Goal: Task Accomplishment & Management: Use online tool/utility

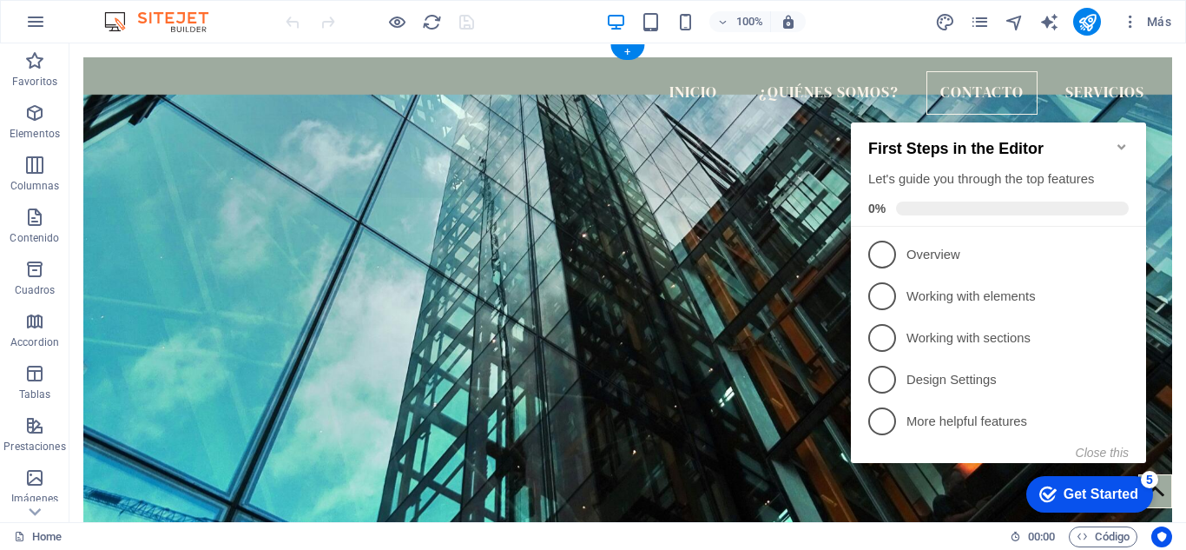
click at [762, 169] on figure at bounding box center [627, 311] width 1089 height 432
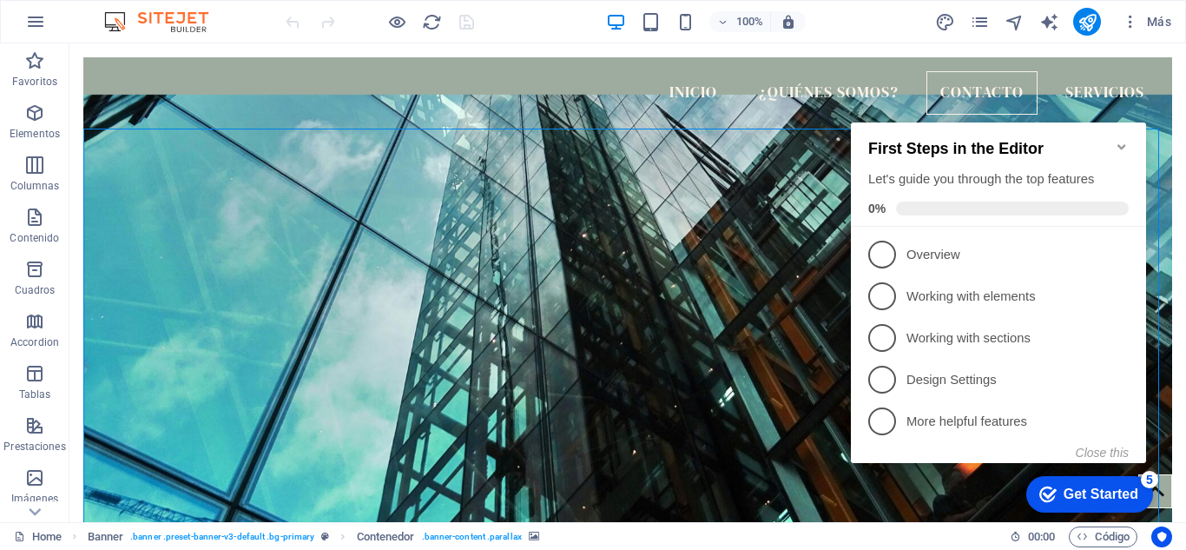
click at [1119, 140] on icon "Minimize checklist" at bounding box center [1122, 147] width 14 height 14
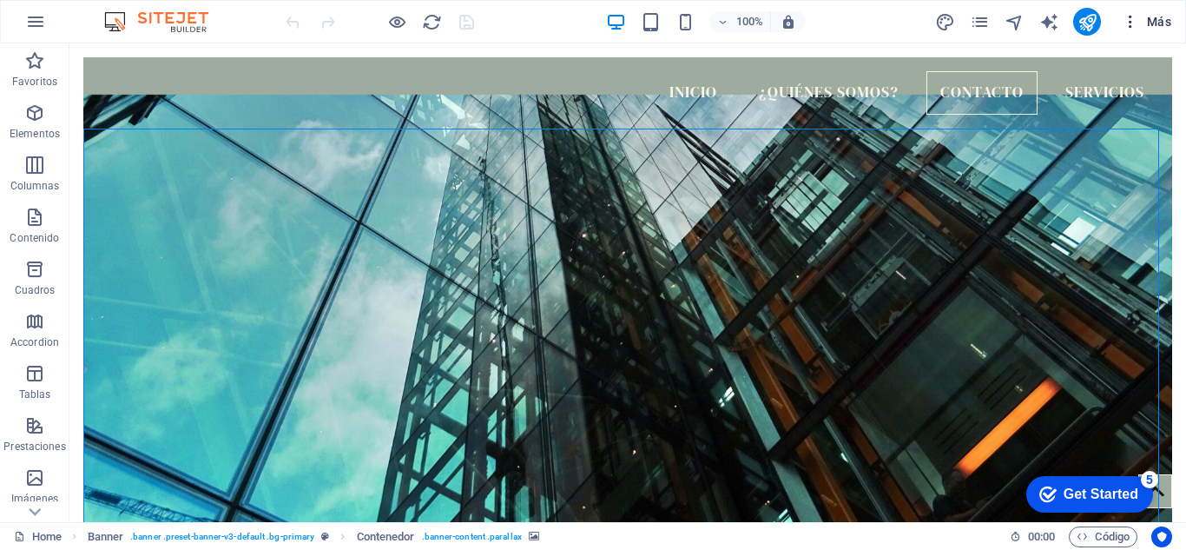
click at [1140, 29] on span "Más" at bounding box center [1147, 21] width 50 height 17
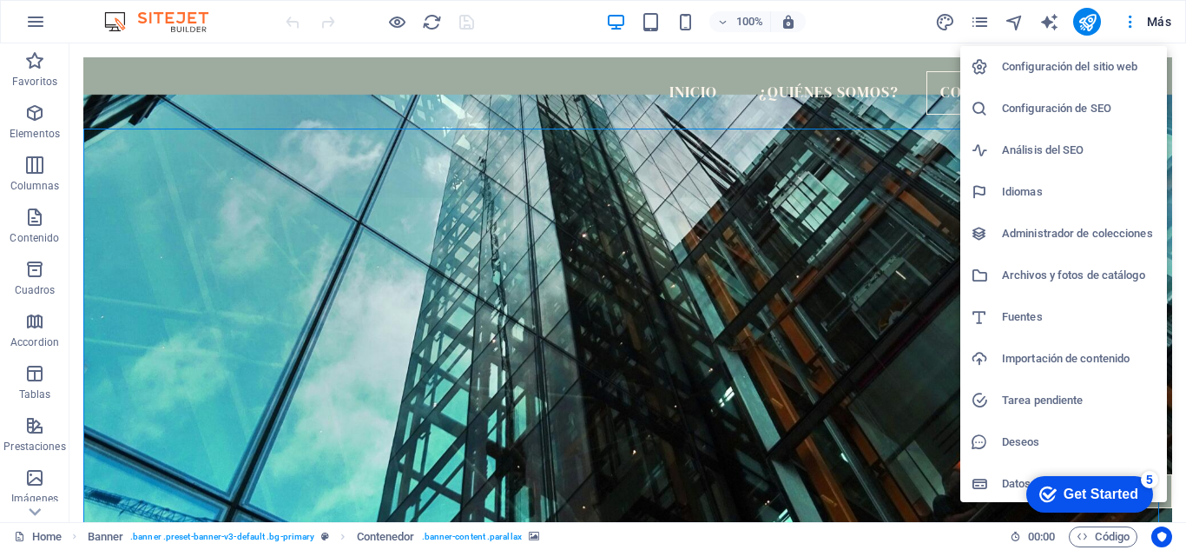
scroll to position [3, 0]
click at [1081, 354] on h6 "Importación de contenido" at bounding box center [1079, 356] width 155 height 21
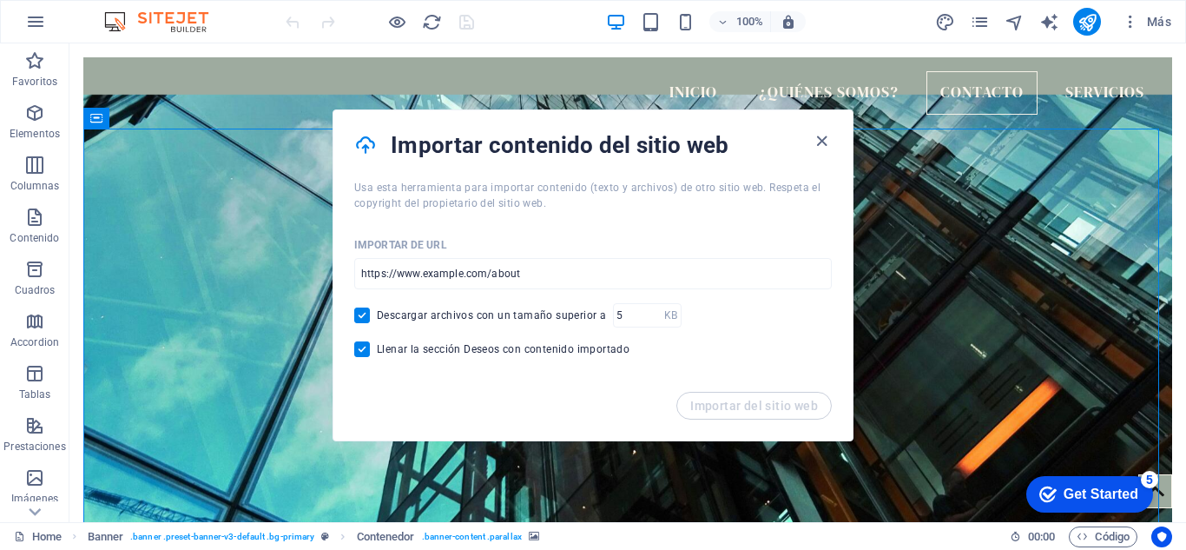
click at [580, 312] on span "Descargar archivos con un tamaño superior a" at bounding box center [491, 315] width 229 height 14
click at [377, 312] on input "Descargar archivos con un tamaño superior a" at bounding box center [365, 315] width 23 height 16
click at [580, 312] on span "Descargar archivos con un tamaño superior a" at bounding box center [491, 315] width 229 height 14
click at [377, 312] on input "Descargar archivos con un tamaño superior a" at bounding box center [365, 315] width 23 height 16
checkbox input "true"
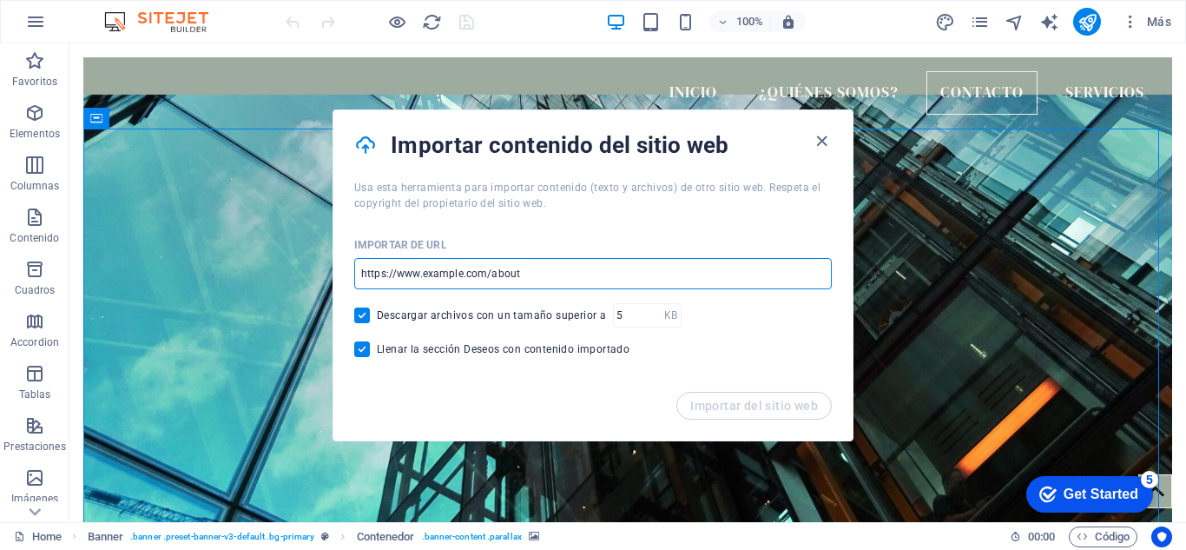
click at [531, 278] on input "url" at bounding box center [593, 273] width 478 height 31
paste input "[URL][DOMAIN_NAME]"
type input "[URL][DOMAIN_NAME]"
click at [723, 399] on span "Importar del sitio web" at bounding box center [754, 406] width 128 height 14
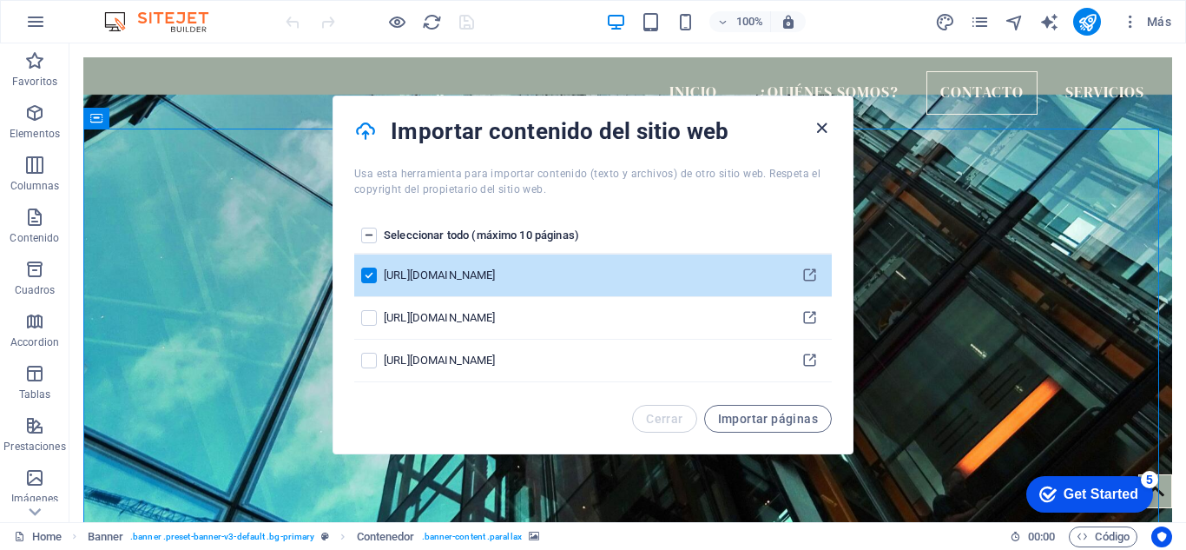
click at [815, 127] on icon "button" at bounding box center [822, 128] width 20 height 20
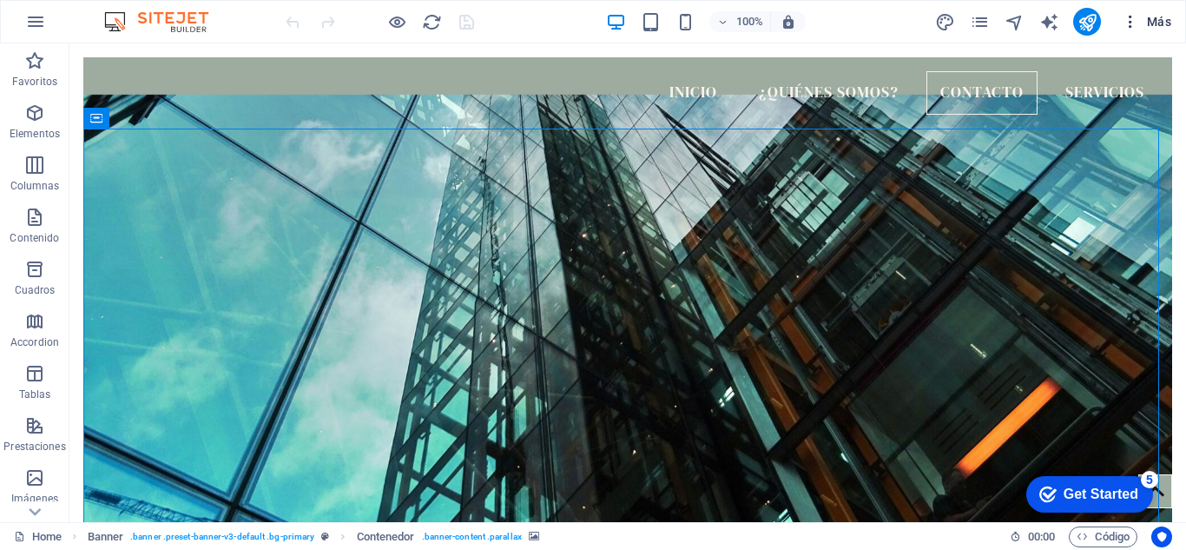
click at [1137, 20] on icon "button" at bounding box center [1130, 21] width 17 height 17
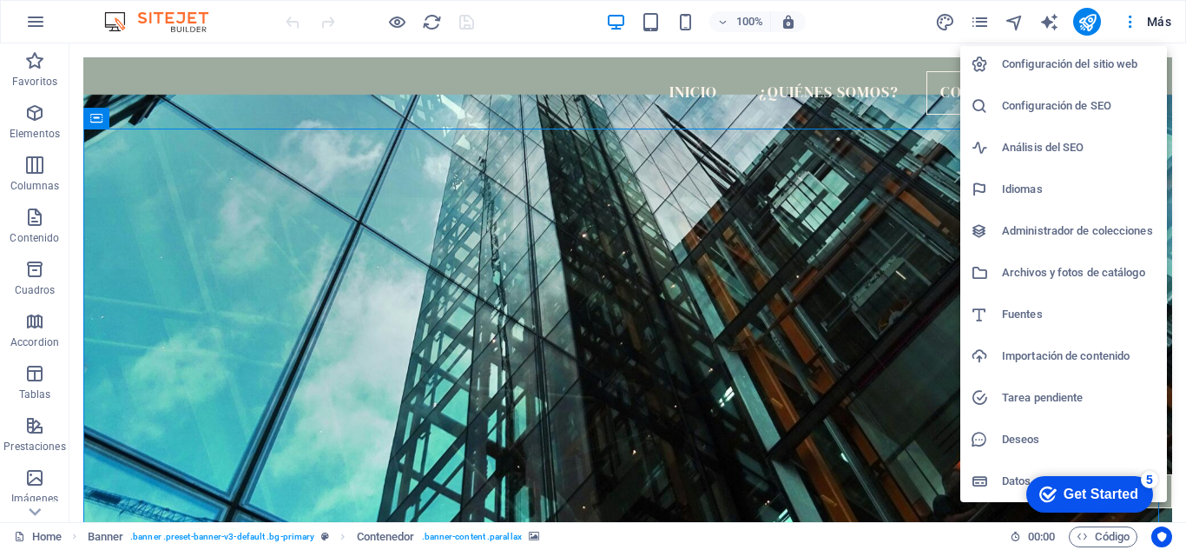
click at [1151, 23] on div at bounding box center [593, 275] width 1186 height 550
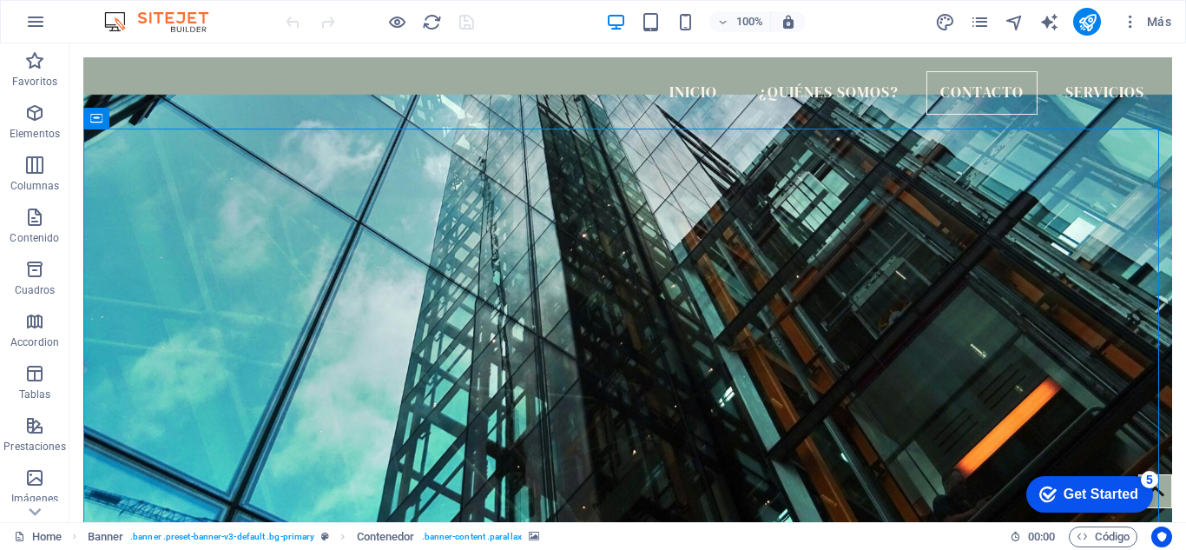
click at [1151, 23] on span "Más" at bounding box center [1147, 21] width 50 height 17
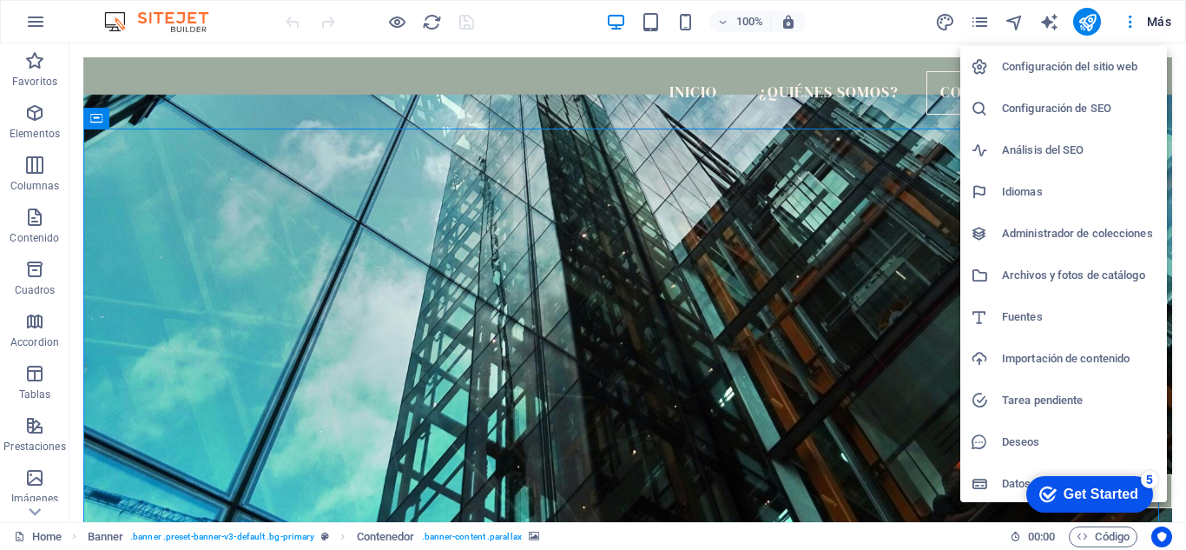
click at [1013, 24] on div at bounding box center [593, 275] width 1186 height 550
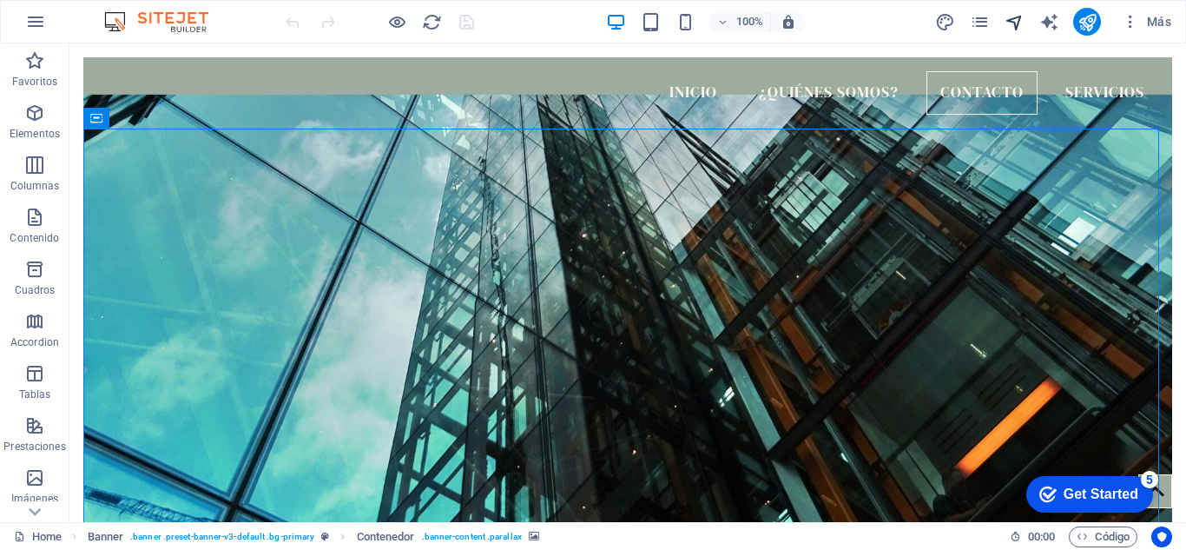
click at [1015, 24] on icon "navigator" at bounding box center [1015, 22] width 20 height 20
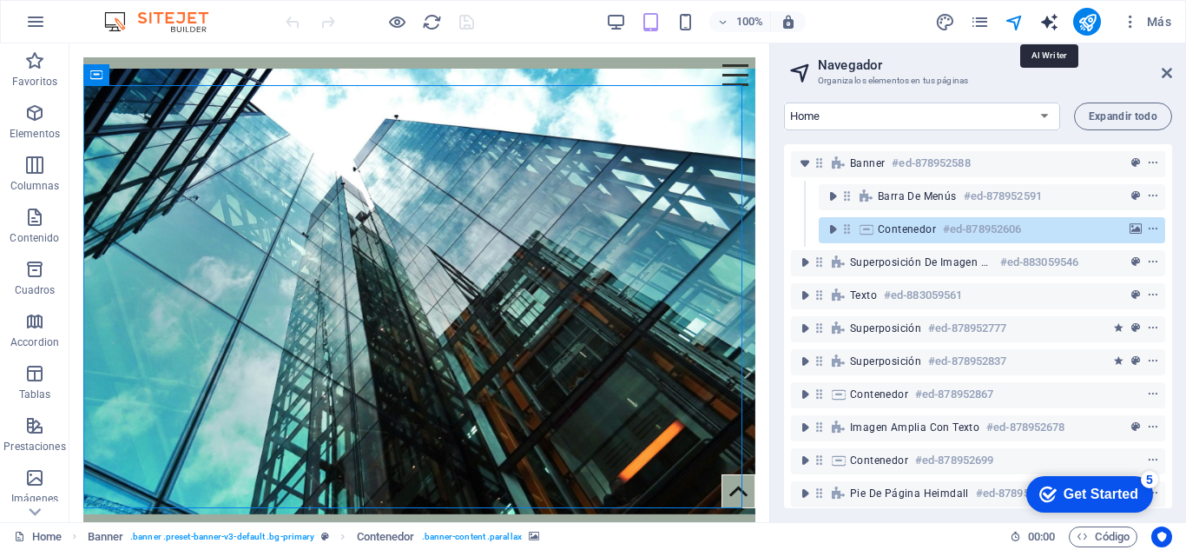
click at [1046, 22] on icon "text_generator" at bounding box center [1050, 22] width 20 height 20
select select "English"
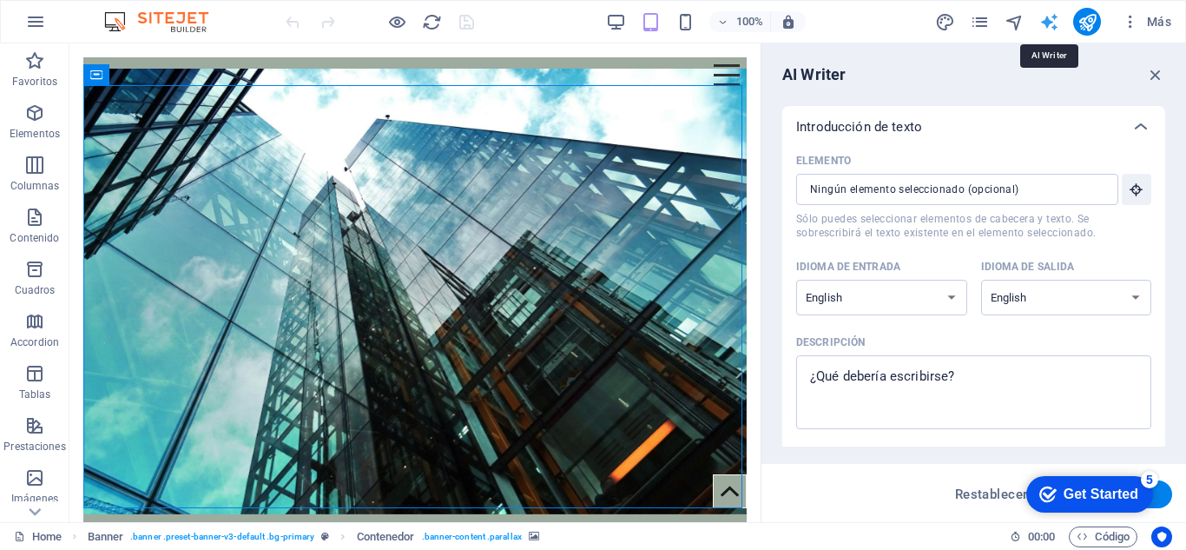
scroll to position [0, 0]
click at [1161, 69] on icon "button" at bounding box center [1155, 74] width 19 height 19
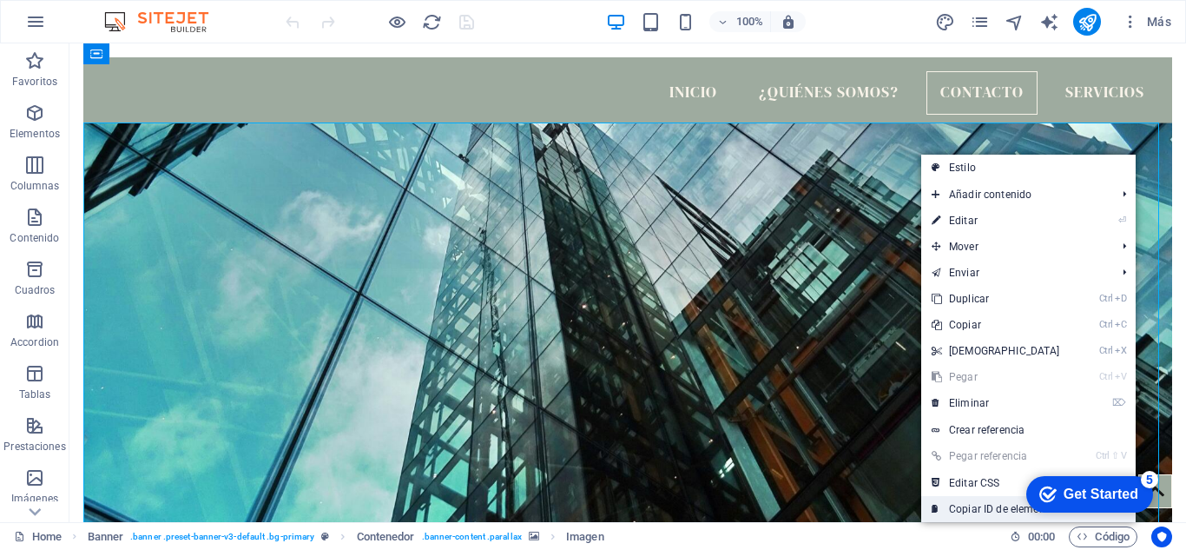
click at [982, 504] on link "Ctrl I Copiar ID de elemento" at bounding box center [995, 509] width 149 height 26
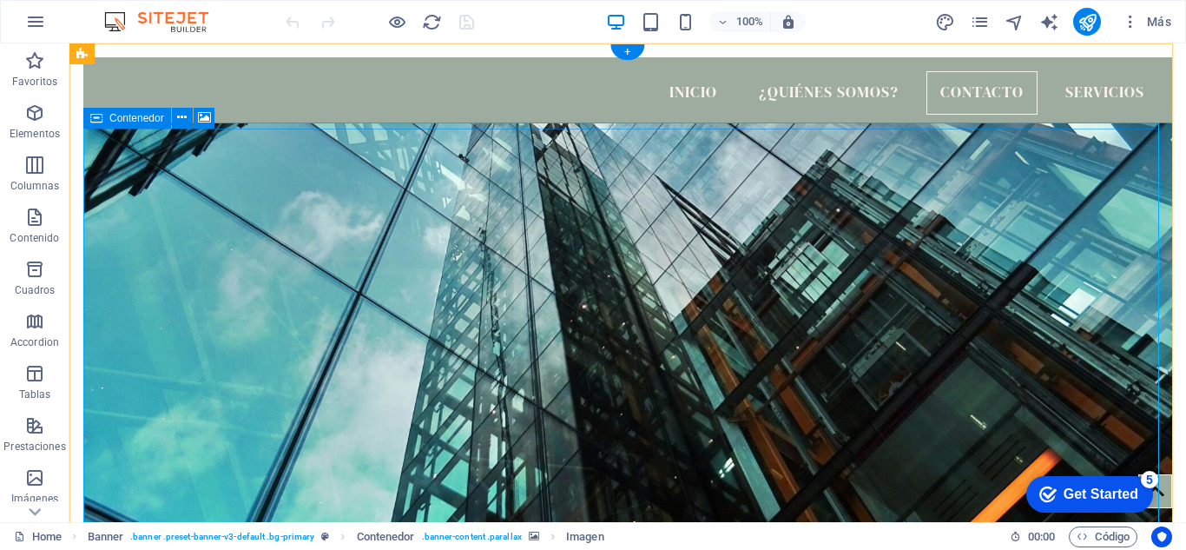
click at [798, 203] on figure at bounding box center [627, 359] width 1089 height 474
click at [303, 143] on figure at bounding box center [627, 359] width 1089 height 474
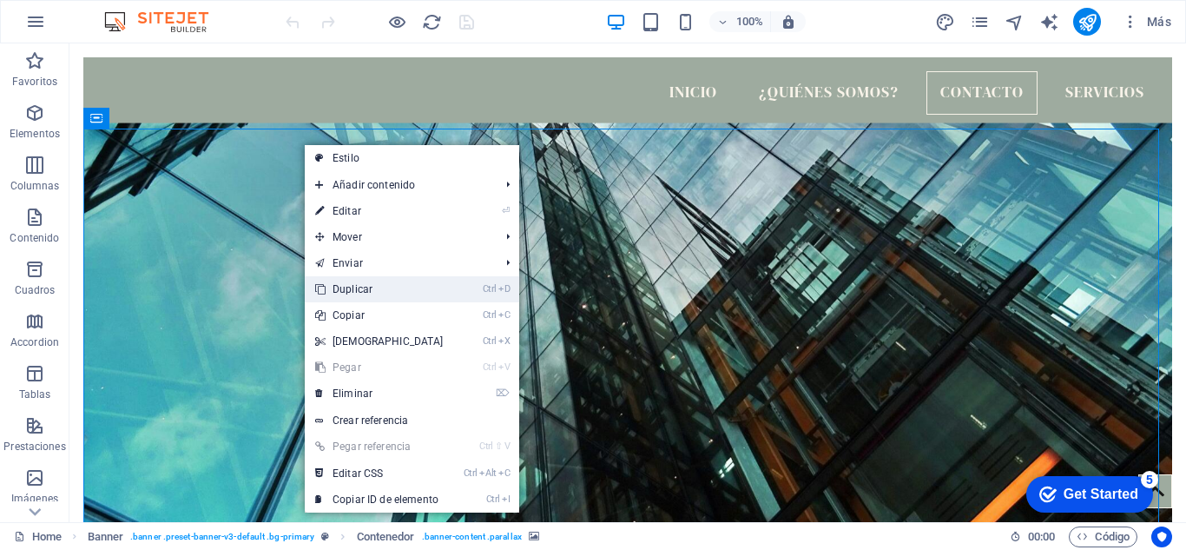
drag, startPoint x: 310, startPoint y: 245, endPoint x: 380, endPoint y: 288, distance: 81.9
click at [380, 288] on link "Ctrl D Duplicar" at bounding box center [379, 289] width 149 height 26
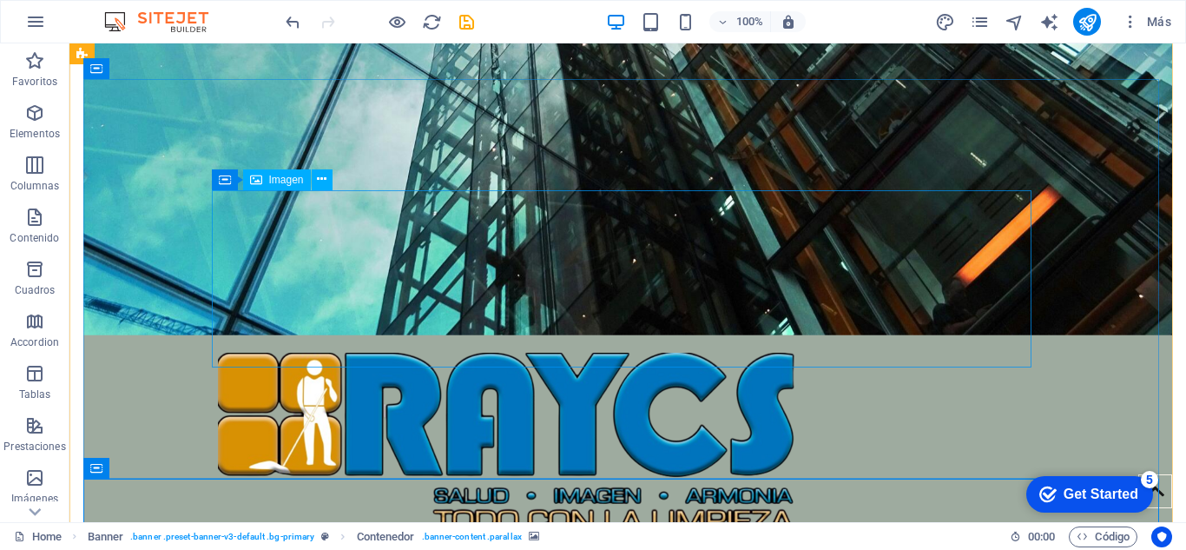
scroll to position [445, 0]
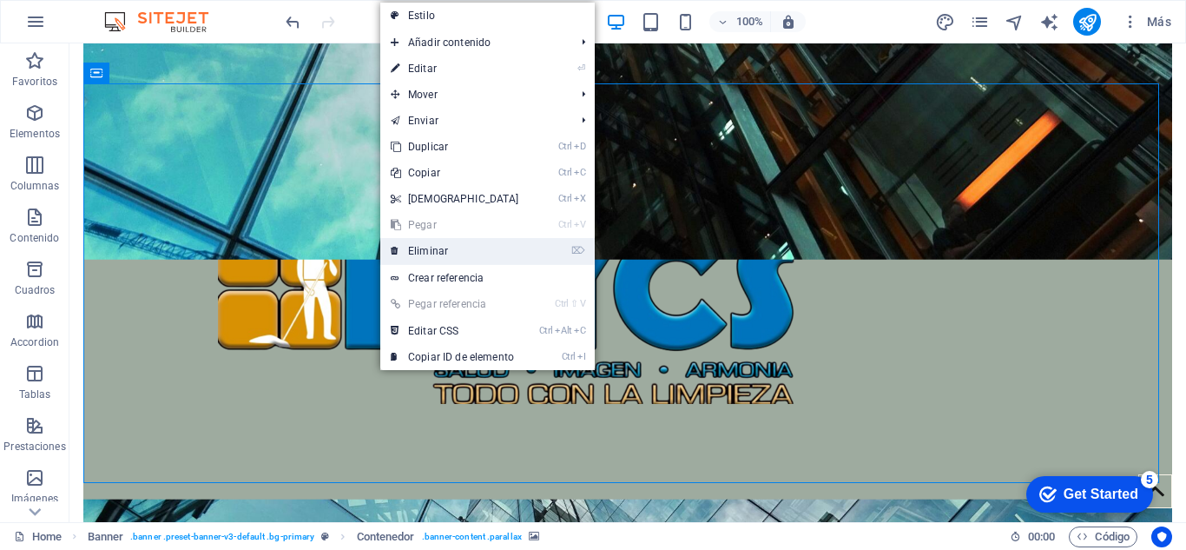
click at [424, 252] on link "⌦ Eliminar" at bounding box center [454, 251] width 149 height 26
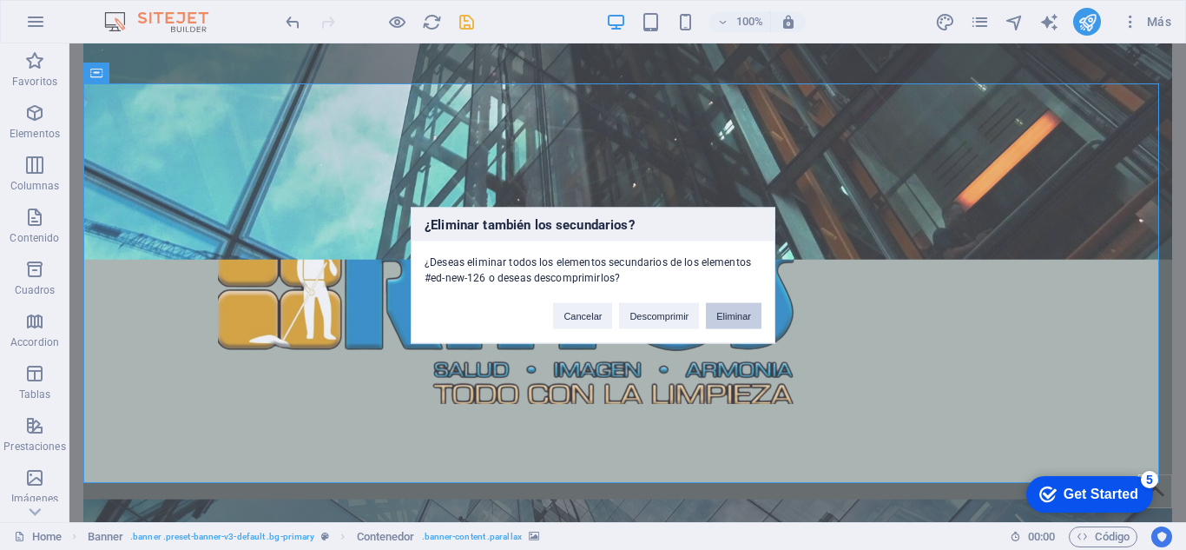
click at [723, 319] on button "Eliminar" at bounding box center [734, 315] width 56 height 26
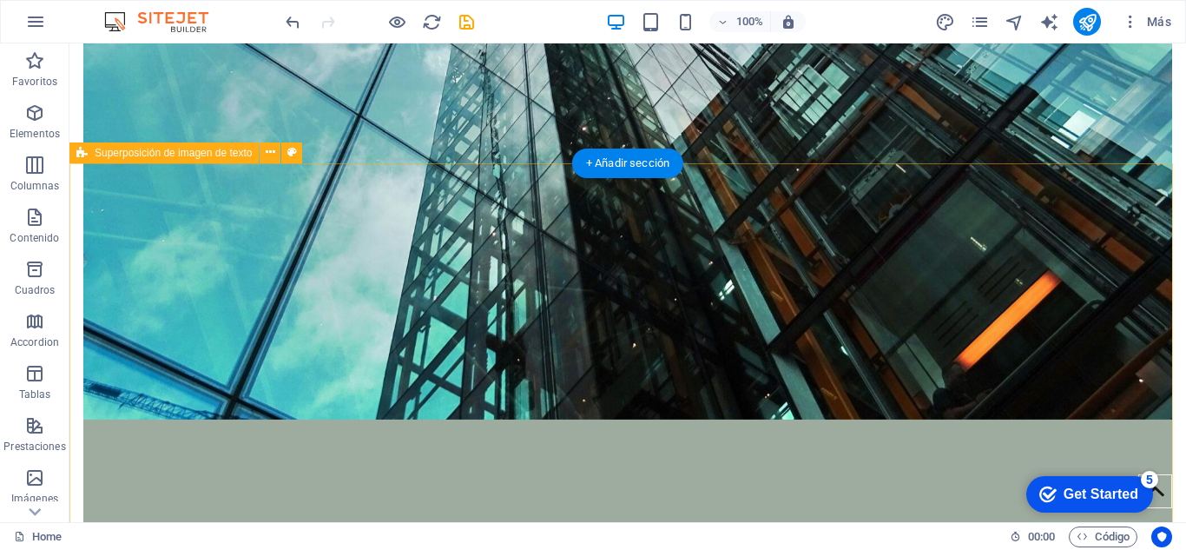
scroll to position [0, 0]
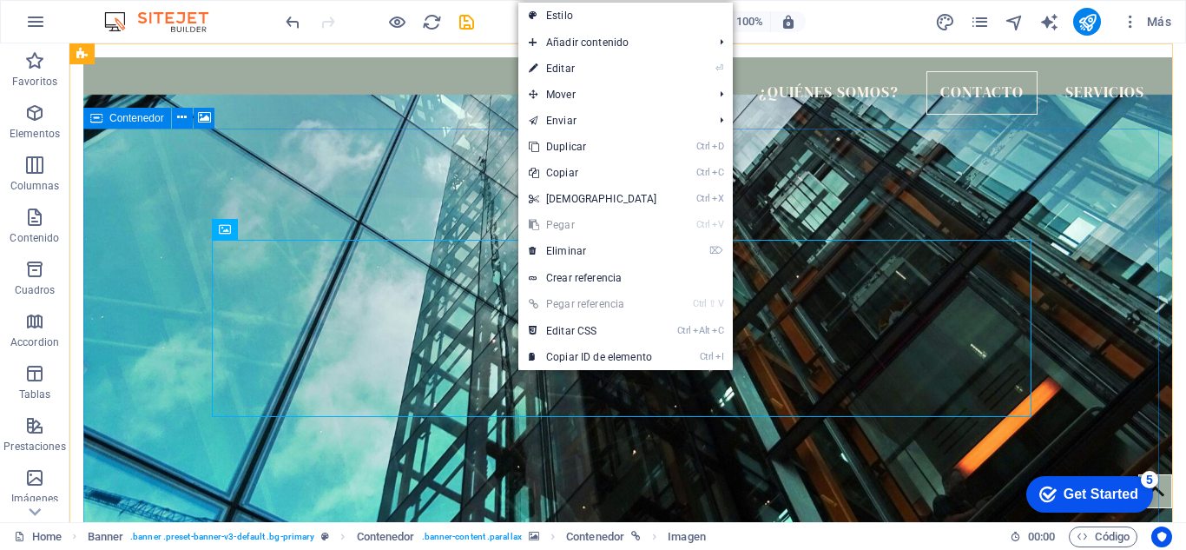
click at [503, 194] on figure at bounding box center [627, 311] width 1089 height 432
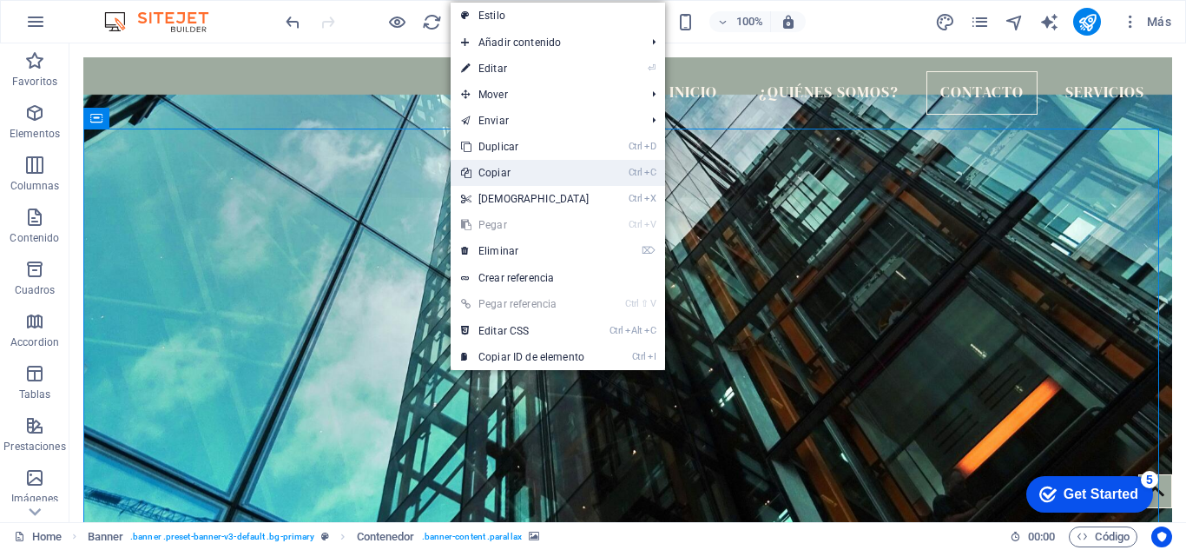
click at [496, 175] on link "Ctrl C Copiar" at bounding box center [525, 173] width 149 height 26
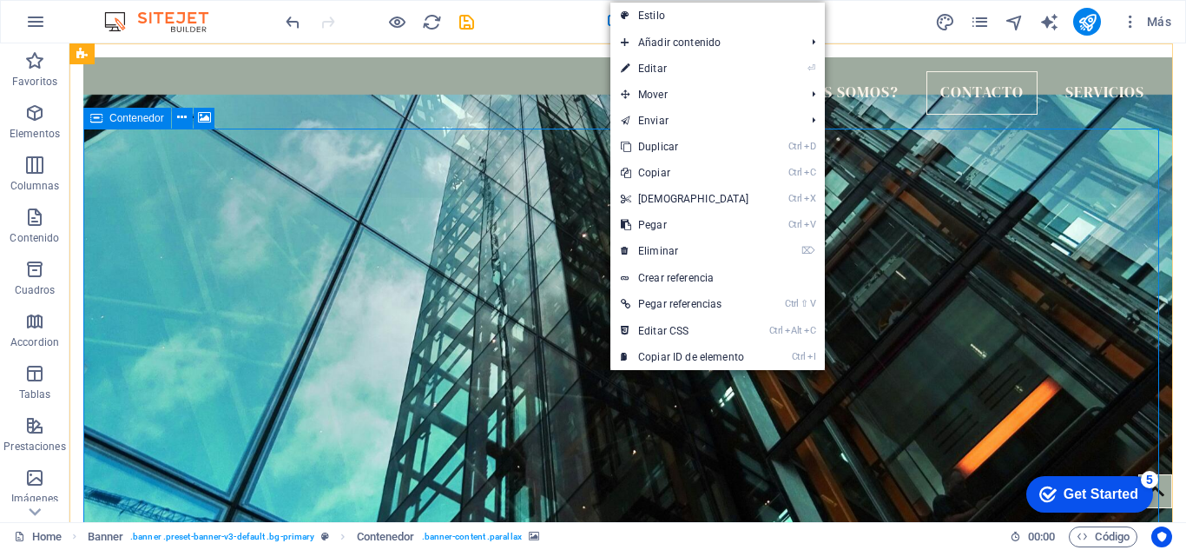
click at [558, 168] on figure at bounding box center [627, 311] width 1089 height 432
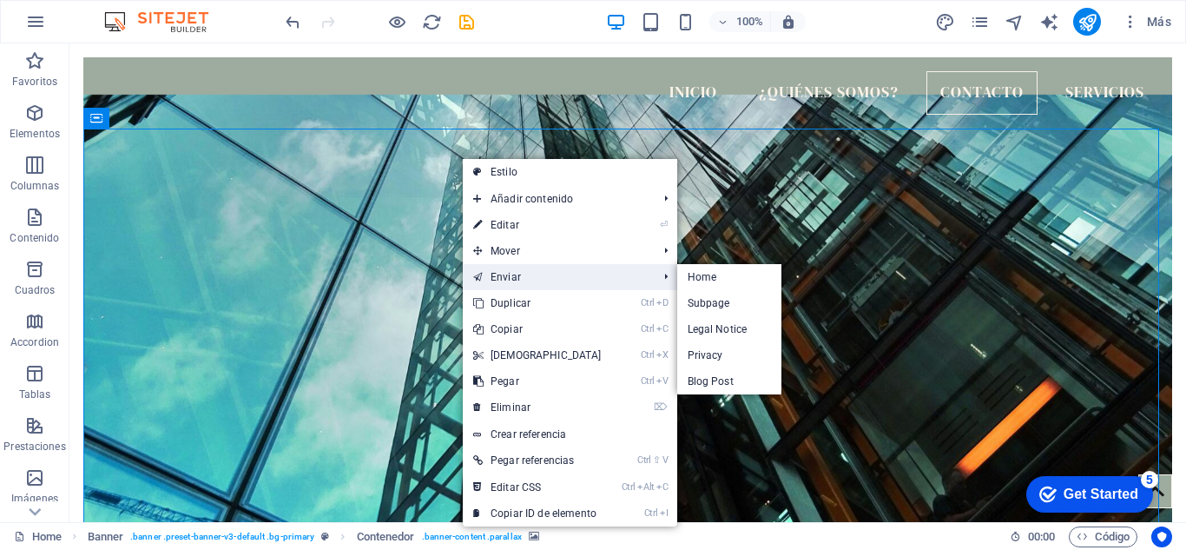
click at [559, 272] on link "Enviar" at bounding box center [557, 277] width 188 height 26
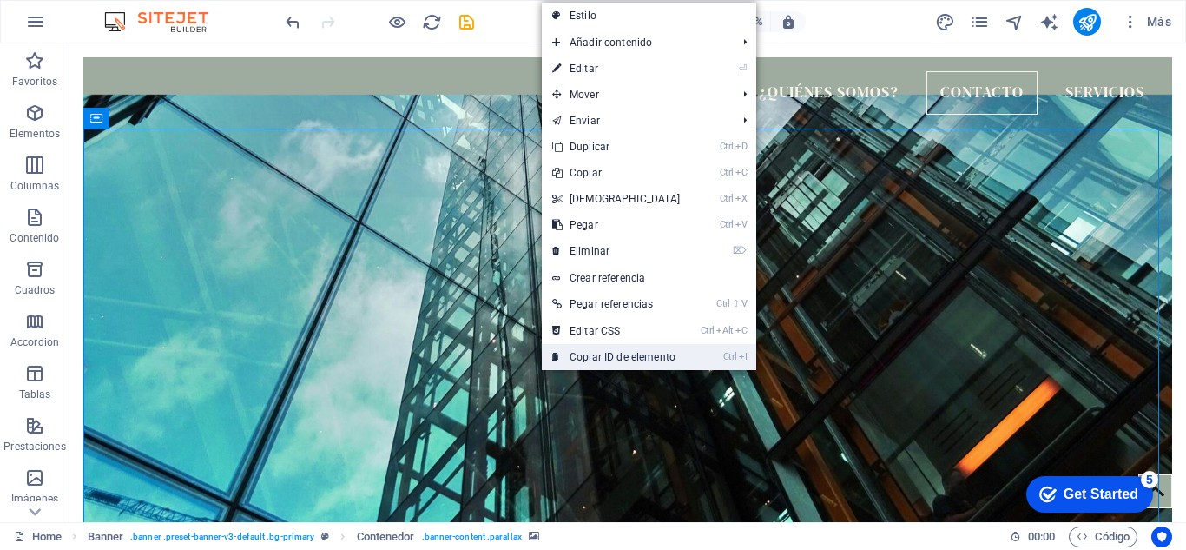
click at [670, 348] on link "Ctrl I Copiar ID de elemento" at bounding box center [616, 357] width 149 height 26
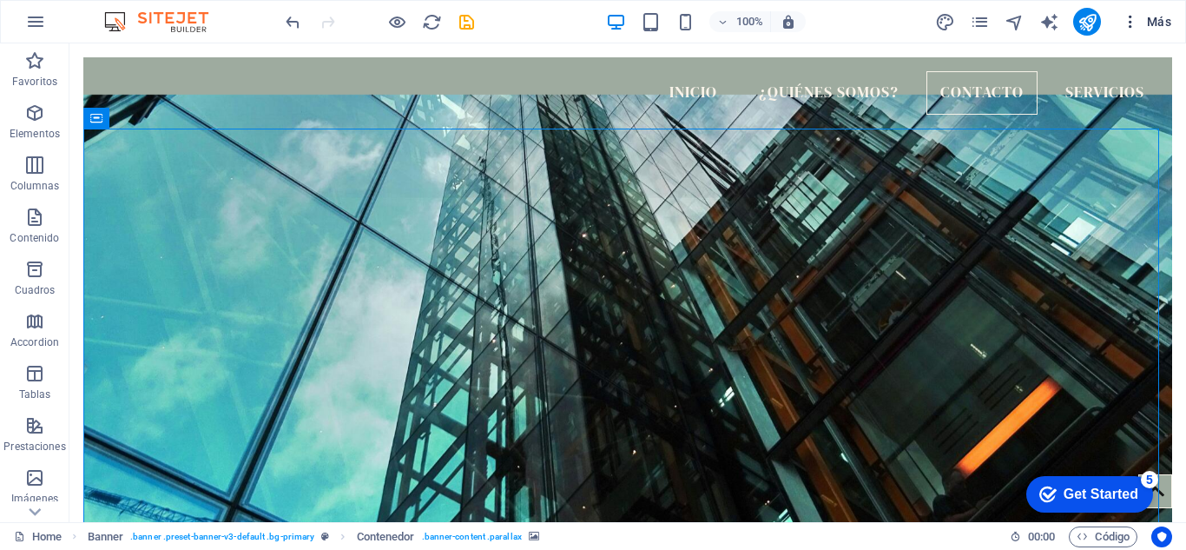
click at [1140, 26] on span "Más" at bounding box center [1147, 21] width 50 height 17
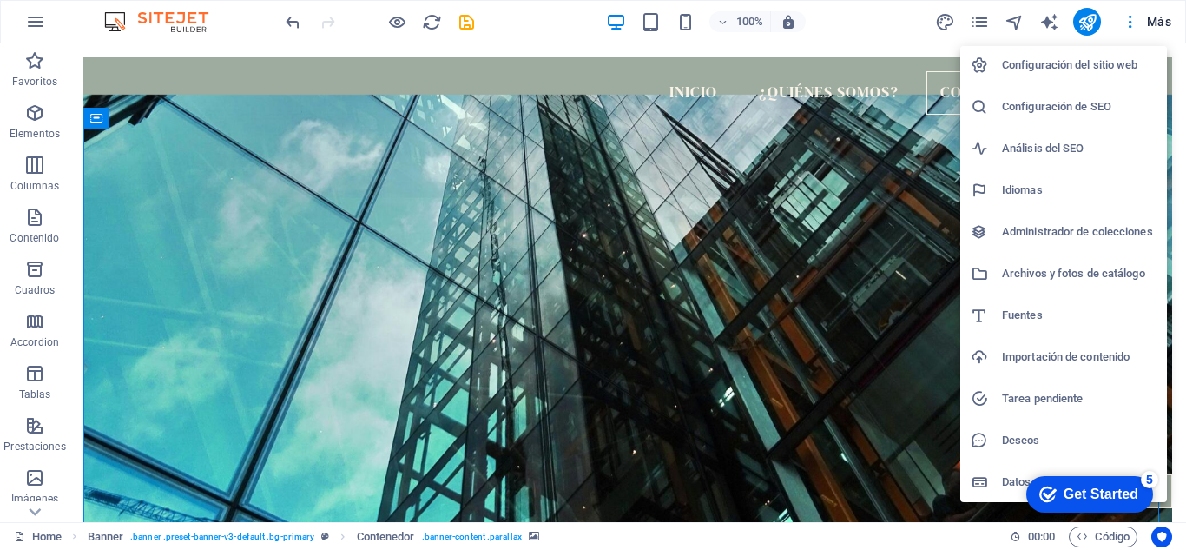
scroll to position [3, 0]
click at [1129, 22] on div at bounding box center [593, 275] width 1186 height 550
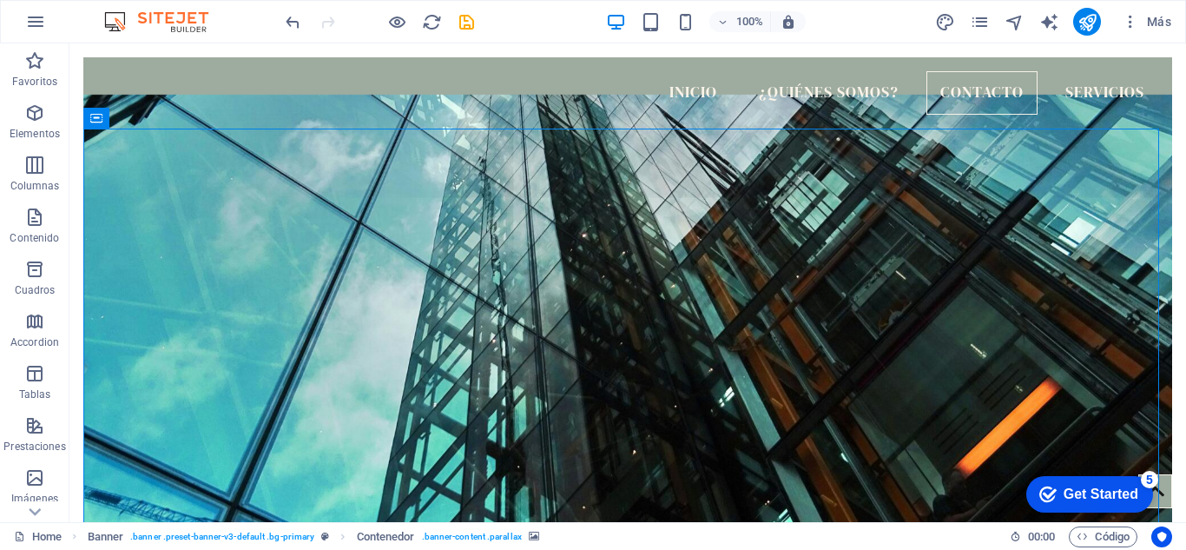
click at [1129, 22] on icon "button" at bounding box center [1130, 21] width 17 height 17
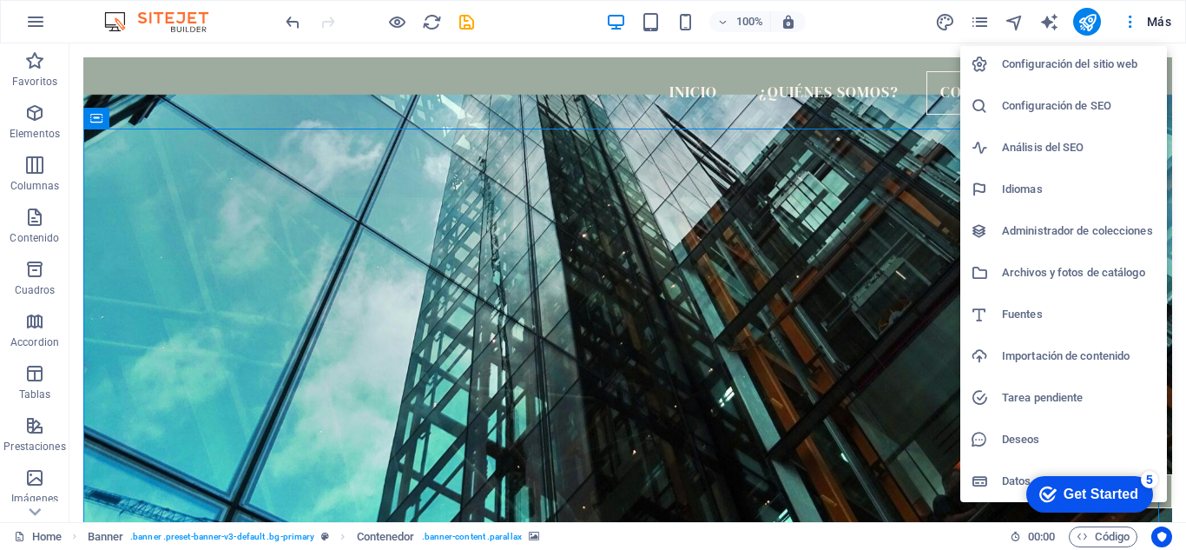
click at [1021, 20] on div at bounding box center [593, 275] width 1186 height 550
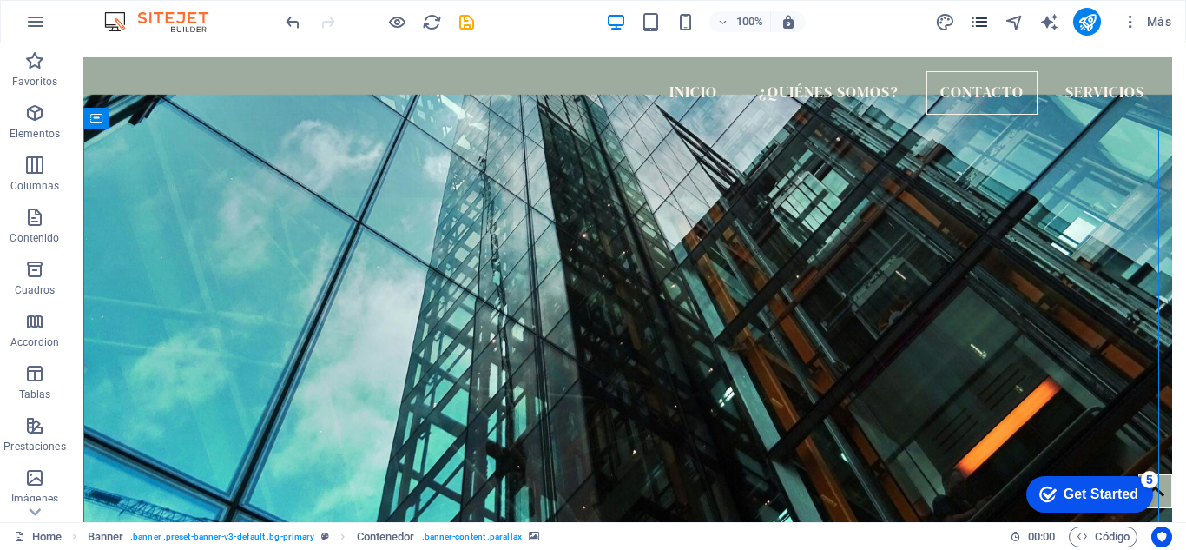
click at [986, 19] on icon "pages" at bounding box center [980, 22] width 20 height 20
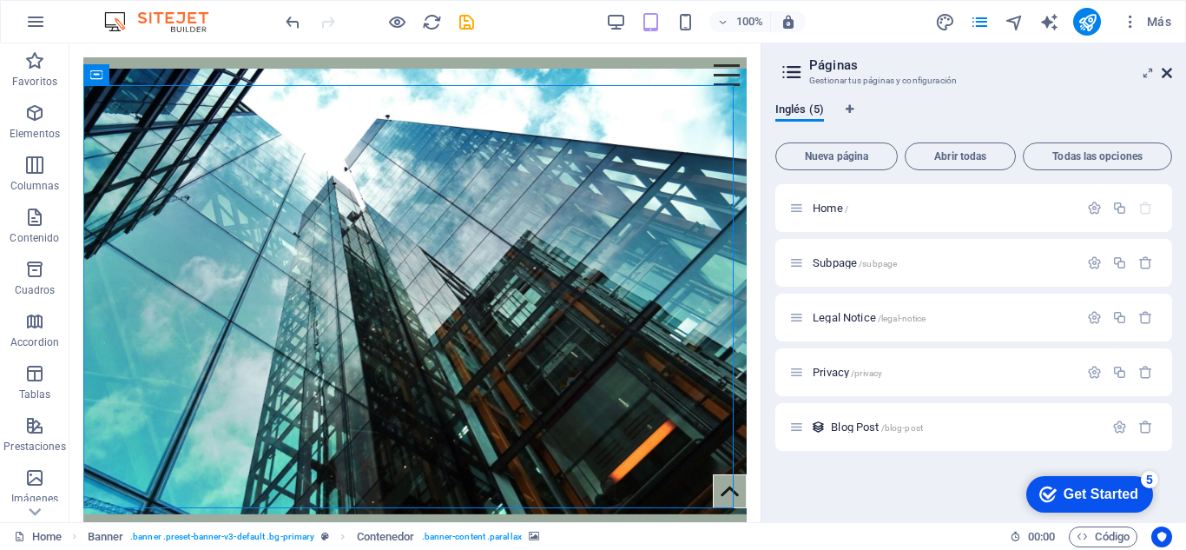
click at [1168, 75] on icon at bounding box center [1167, 73] width 10 height 14
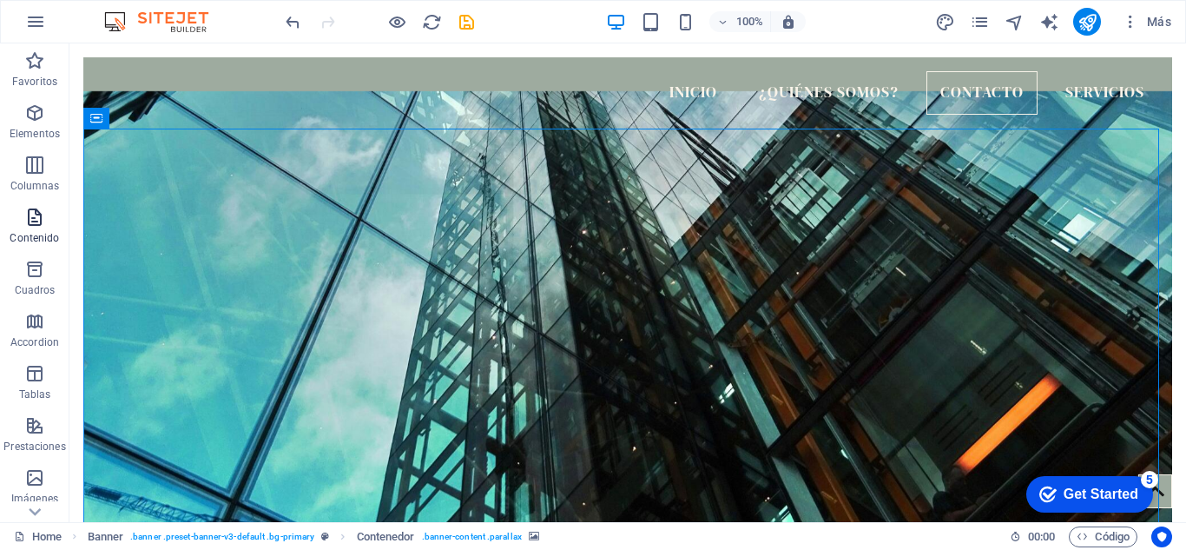
scroll to position [303, 0]
